Goal: Task Accomplishment & Management: Complete application form

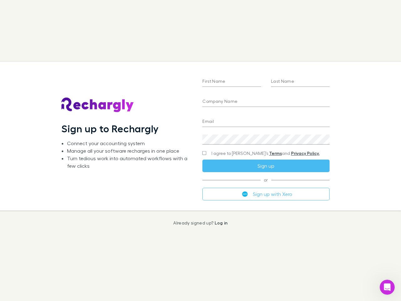
click at [201, 150] on div "First Name Last Name Company Name Email Create a password I agree to Rechargly’…" at bounding box center [265, 136] width 137 height 148
click at [232, 82] on input "First Name" at bounding box center [231, 82] width 59 height 10
click at [300, 82] on input "Last Name" at bounding box center [300, 82] width 59 height 10
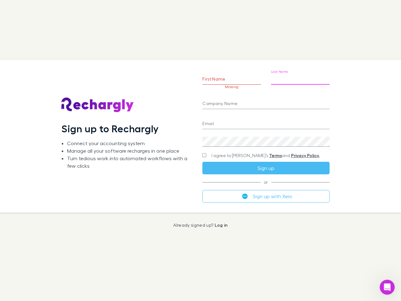
click at [266, 102] on input "Company Name" at bounding box center [265, 104] width 127 height 10
click at [266, 122] on input "Email" at bounding box center [265, 124] width 127 height 10
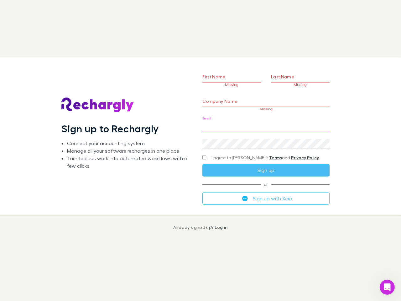
click at [266, 139] on div "Create a password" at bounding box center [265, 141] width 127 height 15
